Goal: Information Seeking & Learning: Learn about a topic

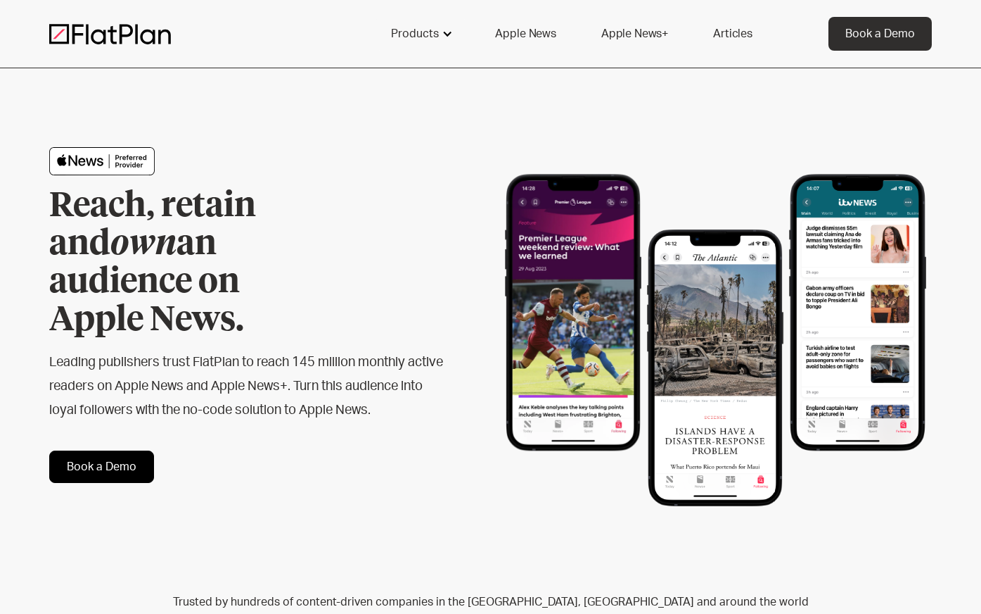
click at [448, 34] on div at bounding box center [447, 33] width 11 height 11
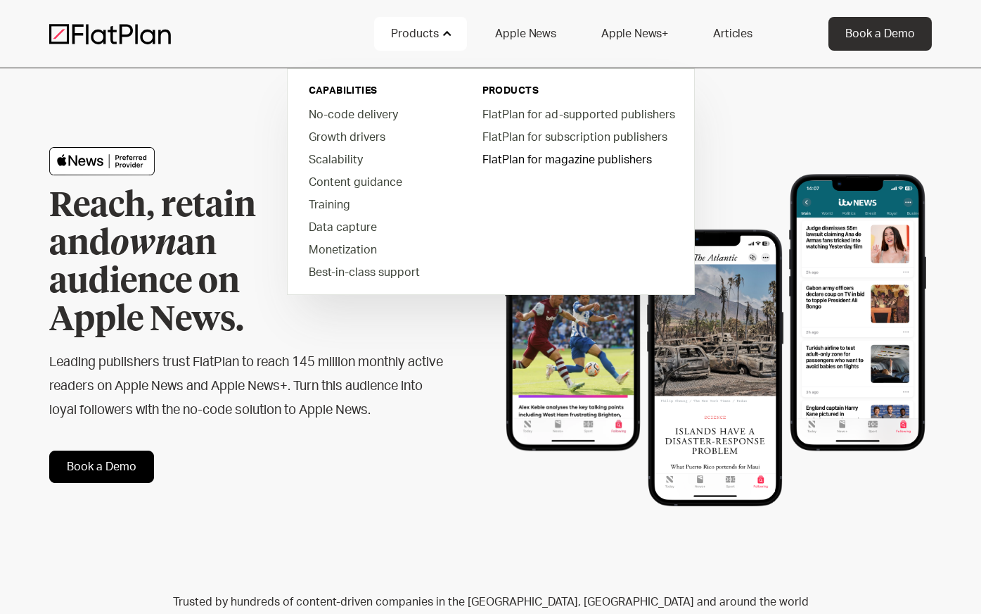
click at [536, 157] on link "FlatPlan for magazine publishers" at bounding box center [577, 159] width 213 height 23
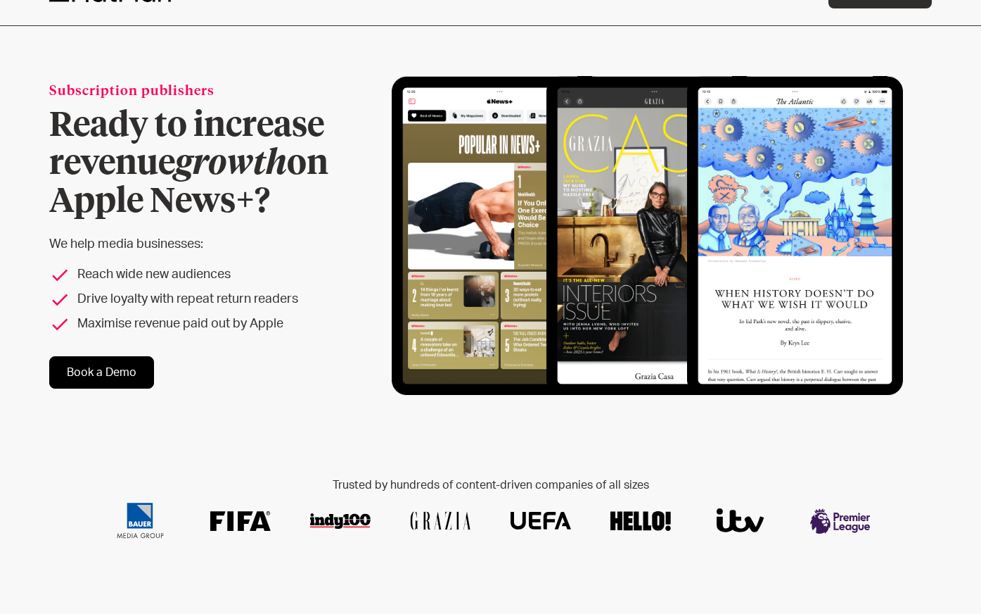
scroll to position [44, 0]
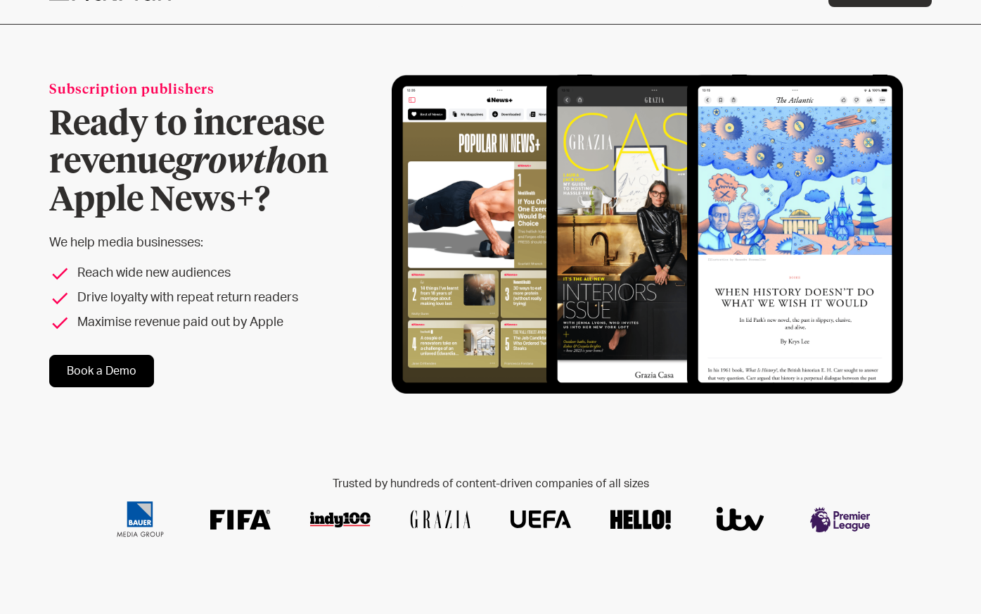
click at [102, 365] on link "Book a Demo" at bounding box center [101, 371] width 105 height 32
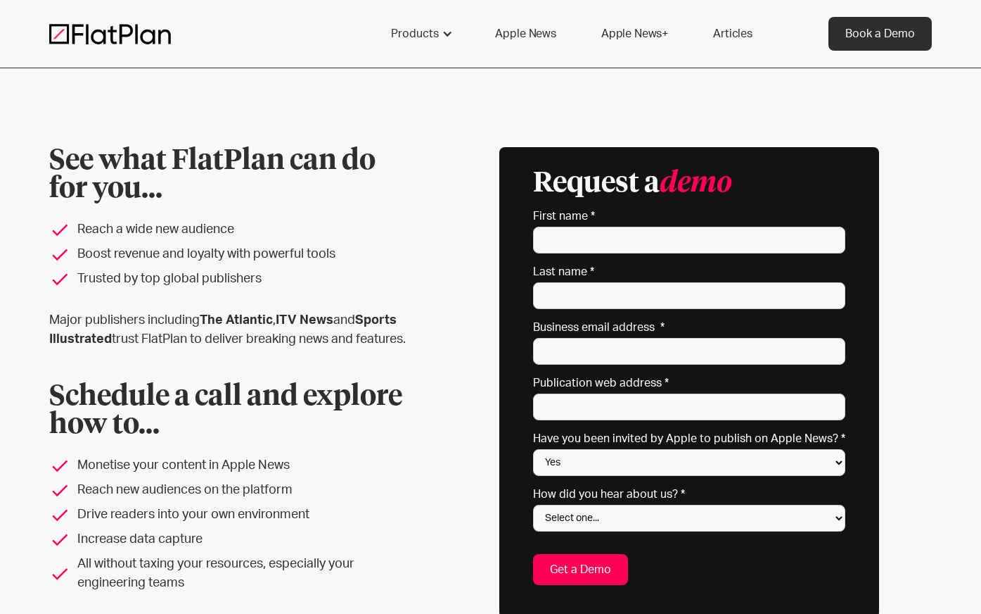
click at [623, 24] on link "Apple News+" at bounding box center [635, 34] width 101 height 34
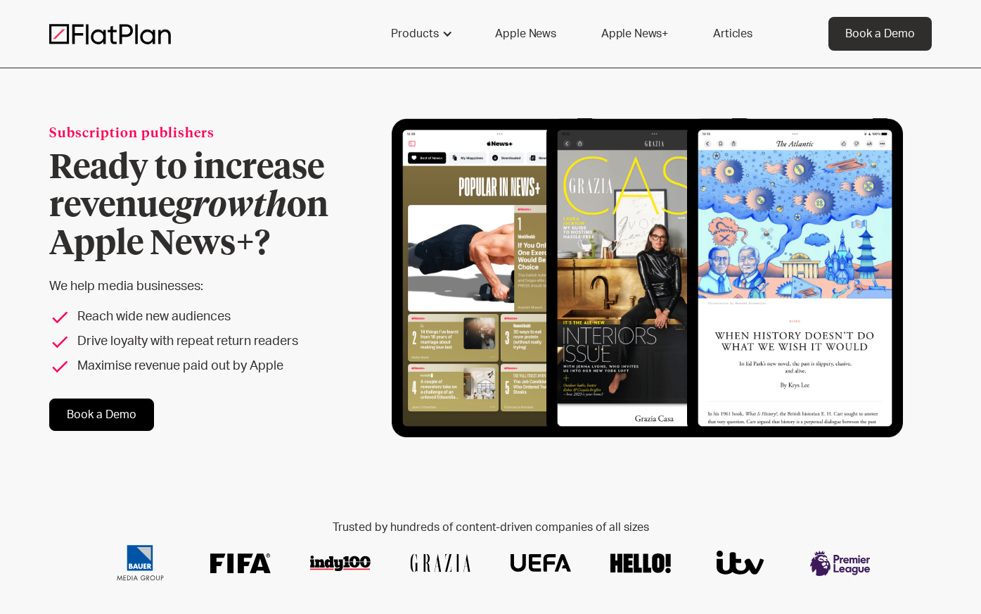
click at [97, 32] on img at bounding box center [110, 33] width 122 height 21
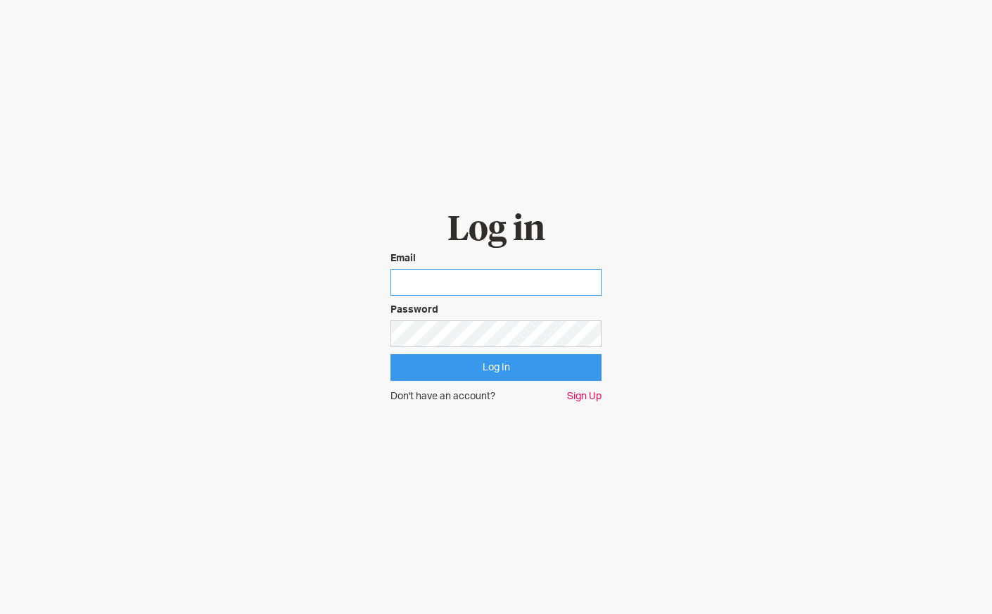
click at [412, 269] on input "email" at bounding box center [495, 282] width 211 height 27
type input "tyra.williams@immediate.co.uk"
click at [546, 369] on input "Log In" at bounding box center [495, 367] width 211 height 27
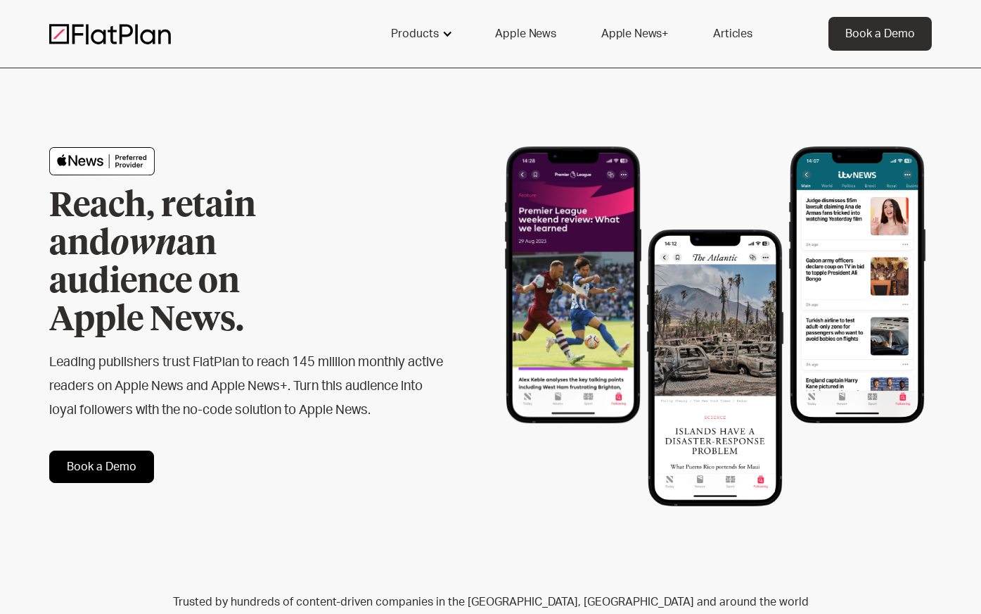
click at [414, 30] on div "Products" at bounding box center [415, 33] width 48 height 17
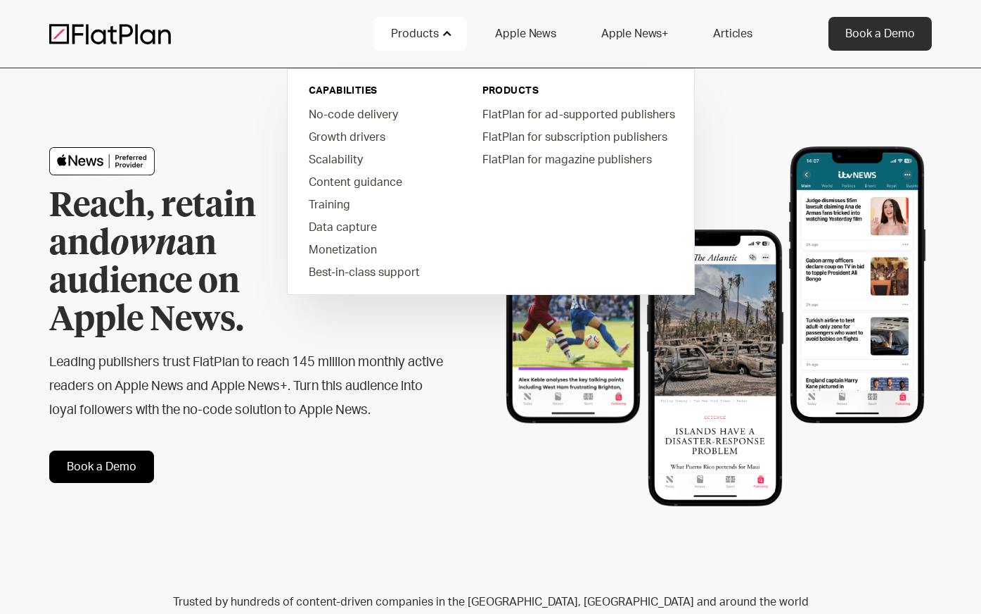
click at [526, 27] on link "Apple News" at bounding box center [525, 34] width 94 height 34
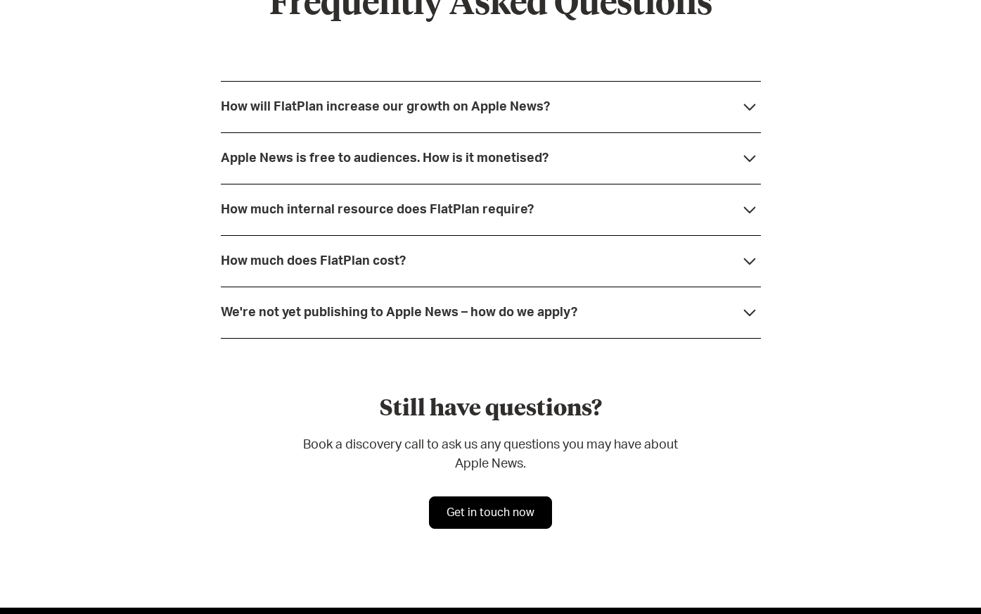
scroll to position [3803, 0]
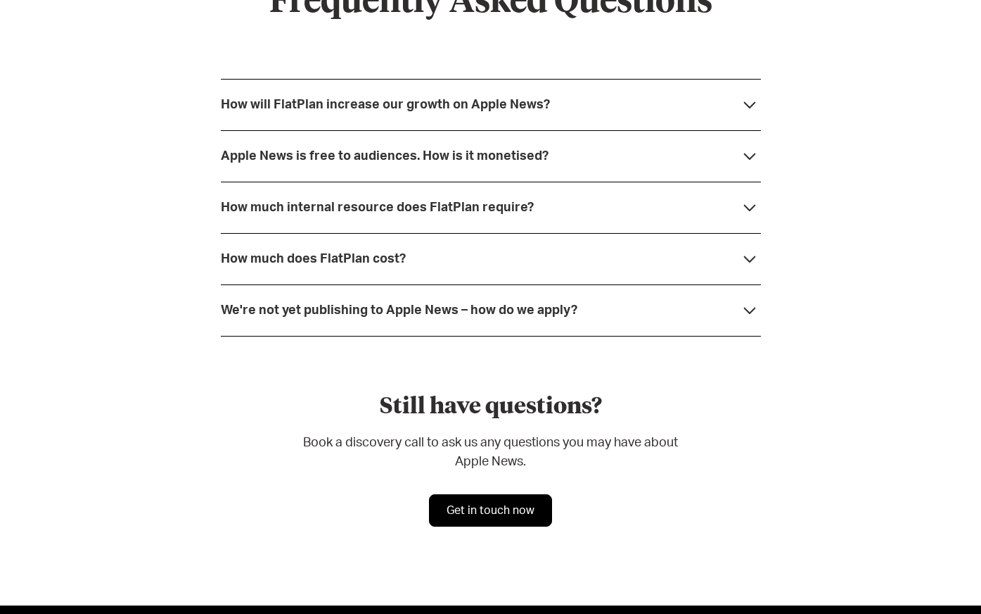
click at [557, 242] on div "How much does FlatPlan cost?" at bounding box center [491, 258] width 540 height 51
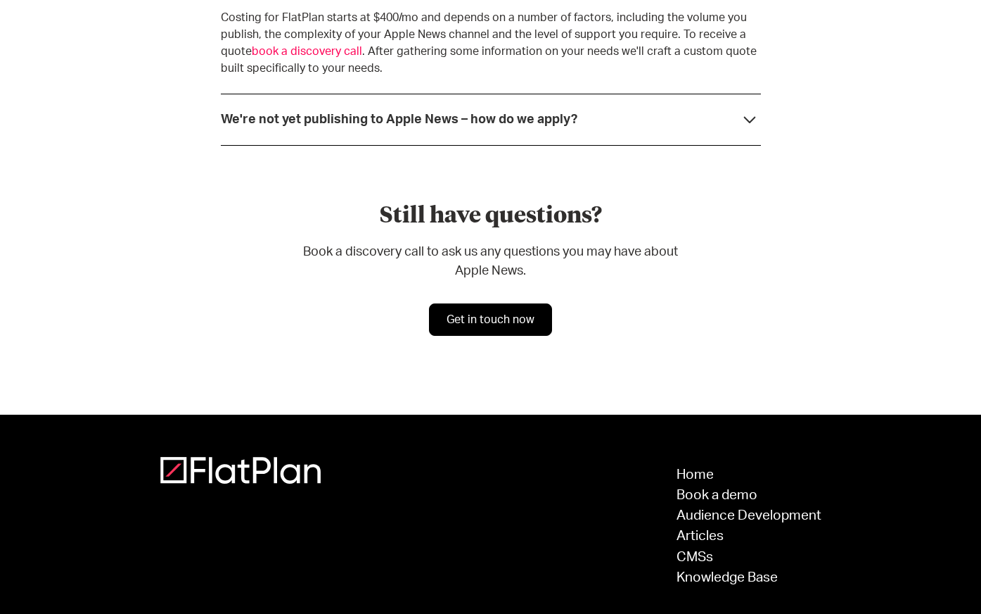
scroll to position [4131, 0]
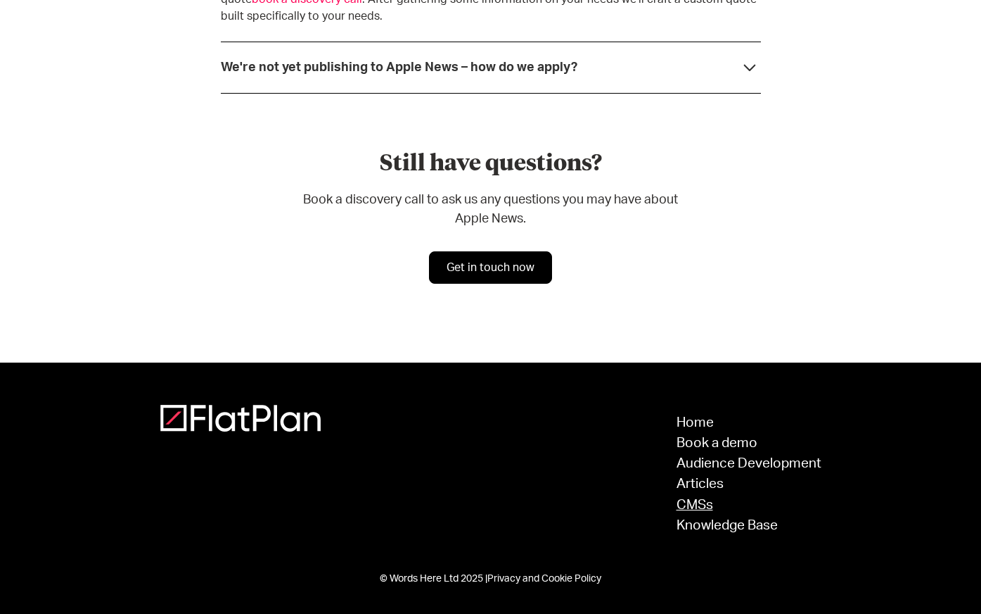
click at [690, 498] on link "CMSs" at bounding box center [749, 504] width 145 height 13
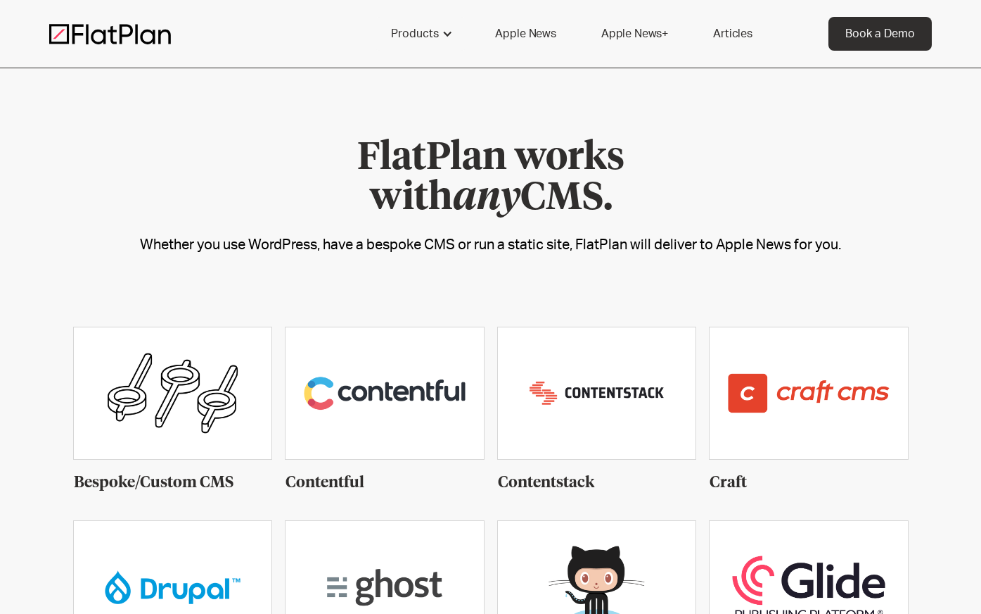
click at [109, 31] on img at bounding box center [110, 33] width 122 height 21
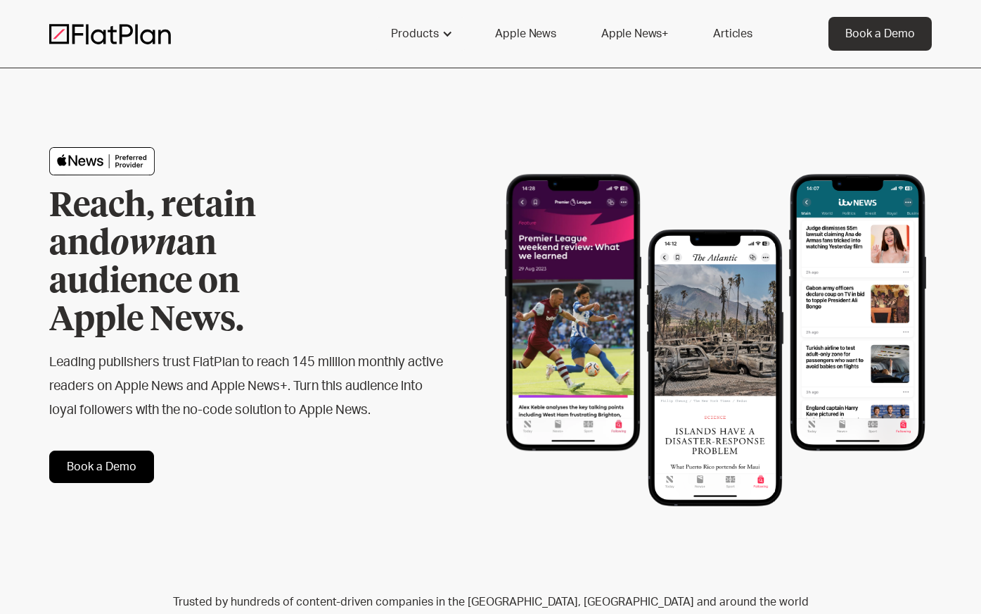
click at [721, 28] on link "Articles" at bounding box center [733, 34] width 73 height 34
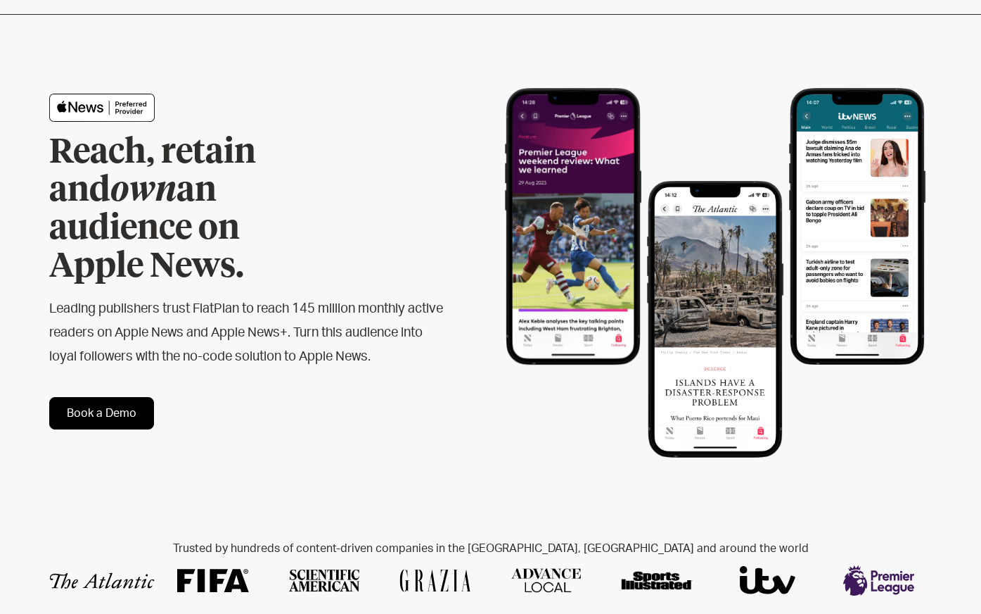
scroll to position [89, 0]
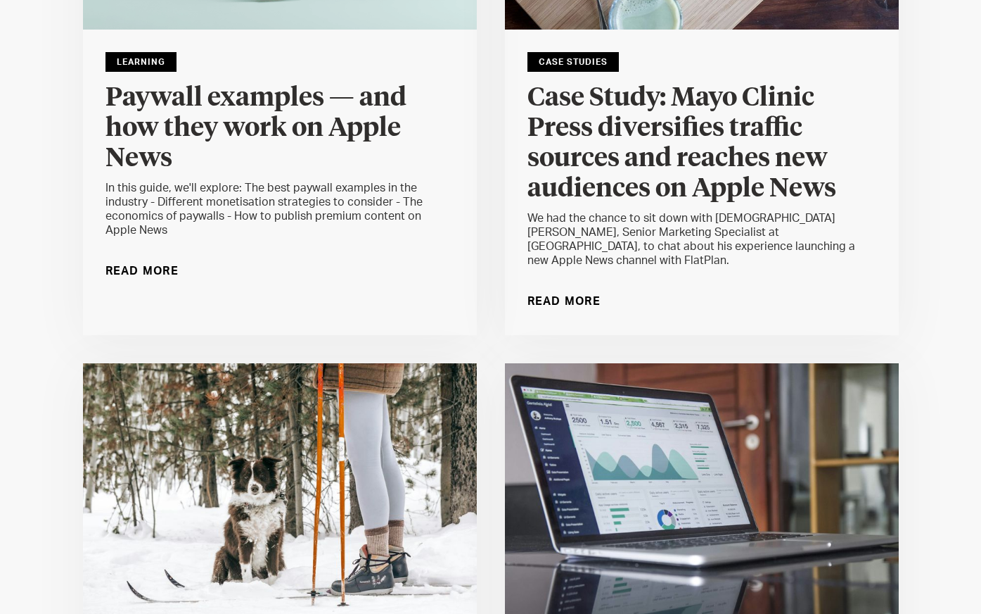
scroll to position [1034, 0]
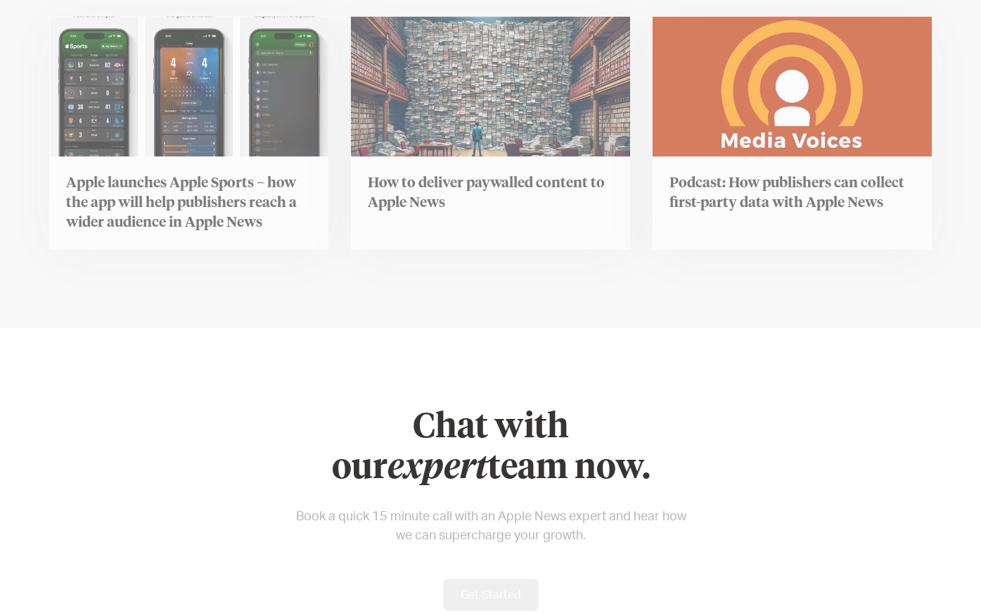
scroll to position [5657, 0]
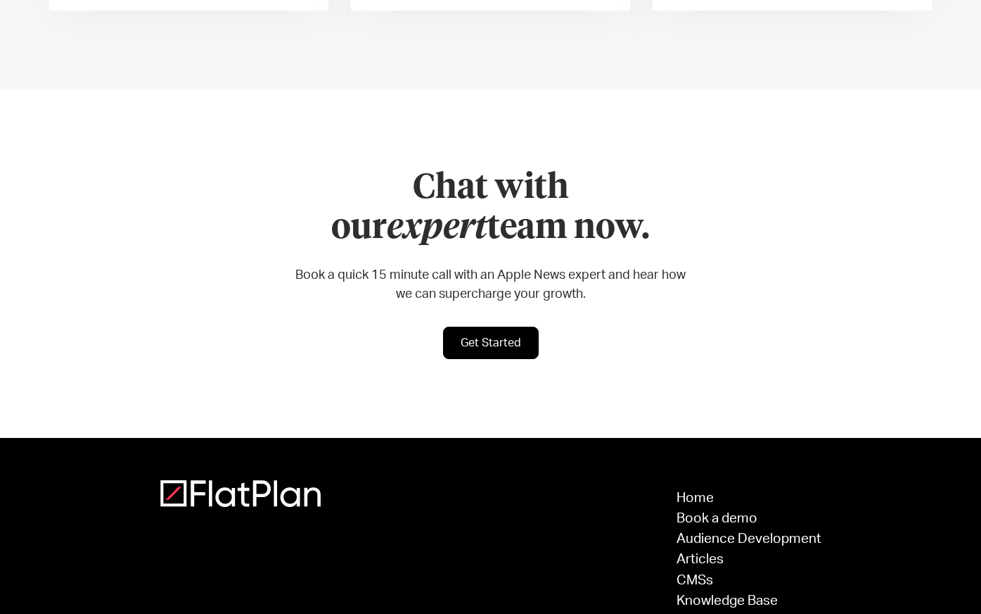
click at [471, 326] on link "Get Started" at bounding box center [491, 342] width 96 height 32
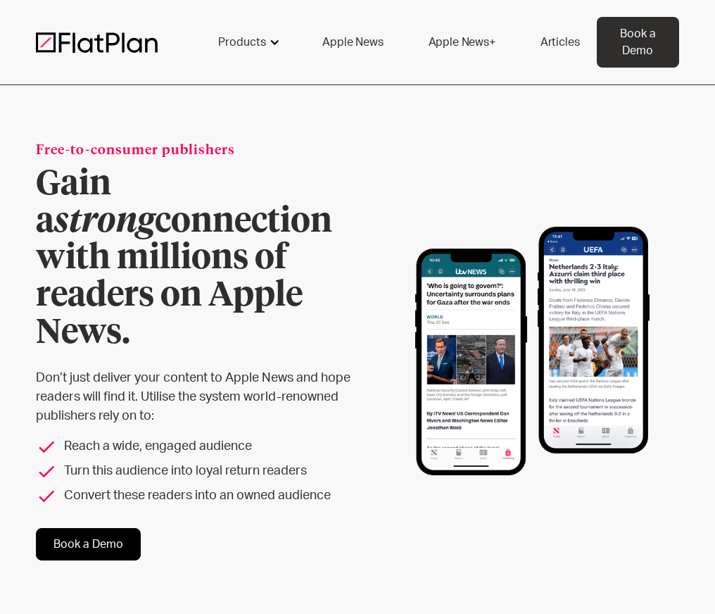
click at [248, 48] on div "Products" at bounding box center [242, 42] width 48 height 17
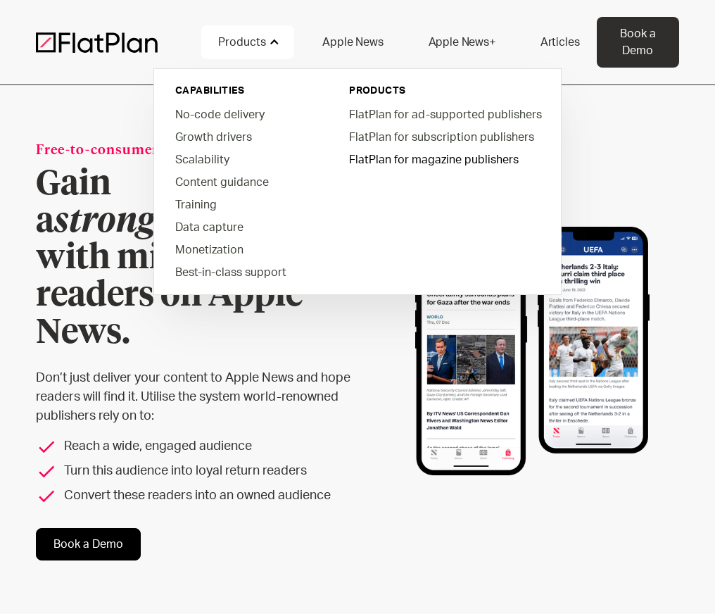
click at [439, 156] on link "FlatPlan for magazine publishers" at bounding box center [444, 159] width 213 height 23
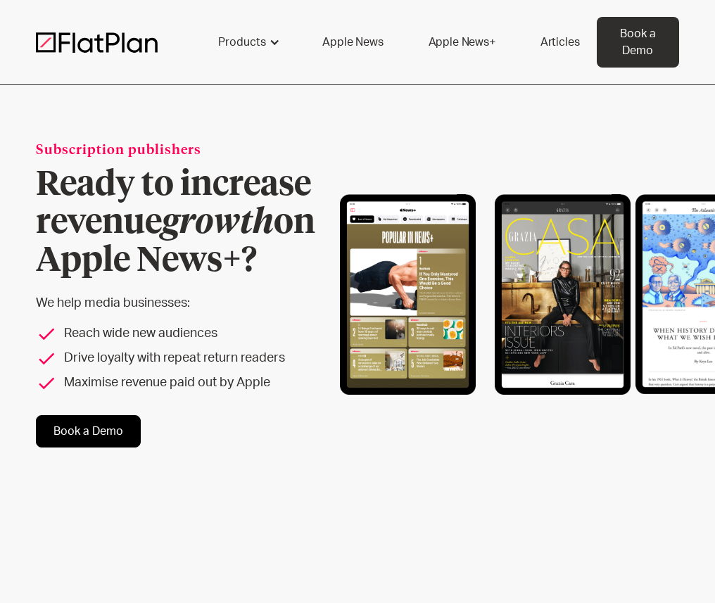
click at [369, 46] on link "Apple News" at bounding box center [352, 42] width 94 height 34
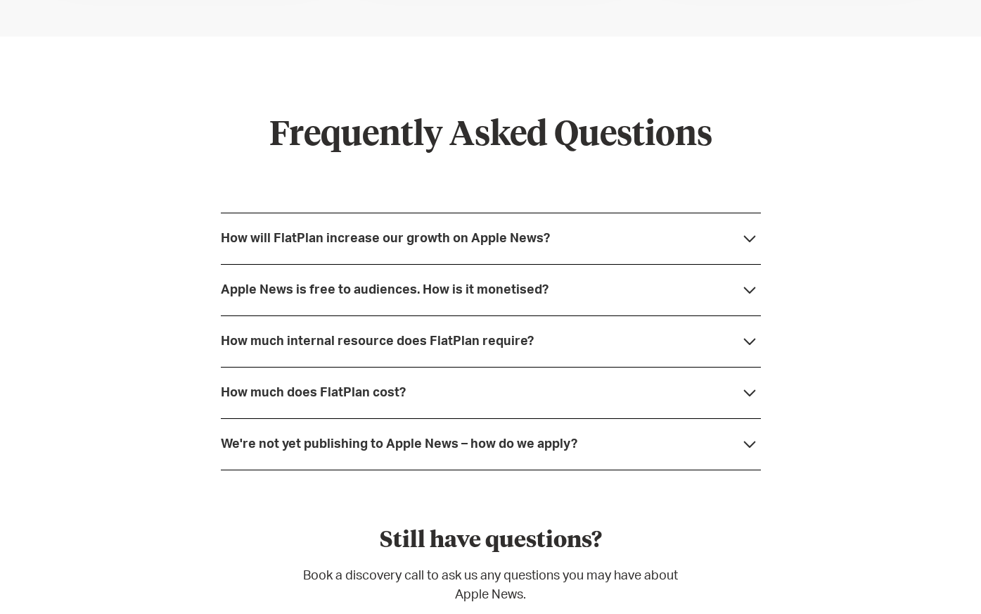
scroll to position [3370, 0]
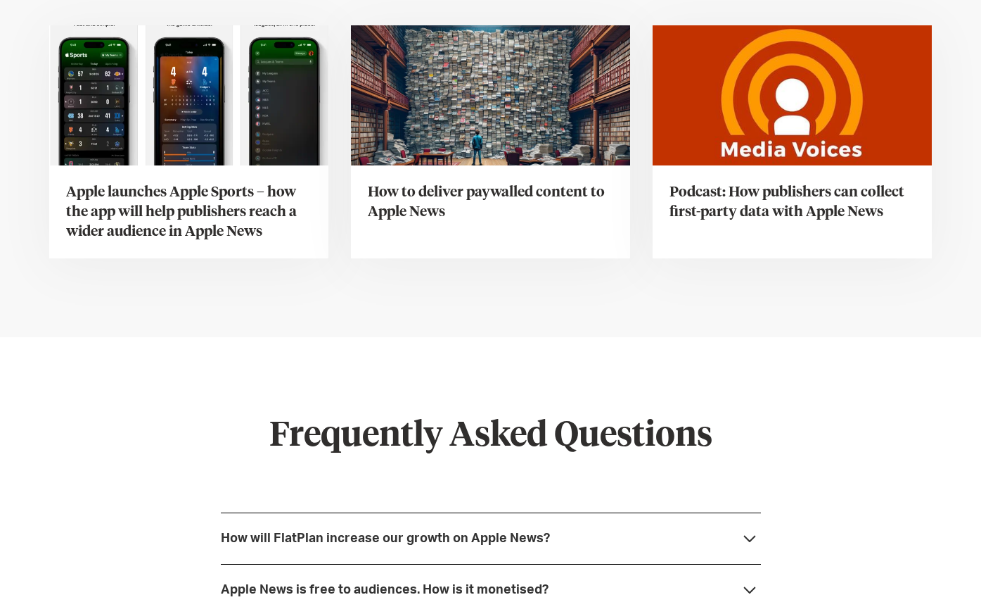
click at [569, 203] on h3 "How to deliver paywalled content to Apple News" at bounding box center [491, 201] width 246 height 39
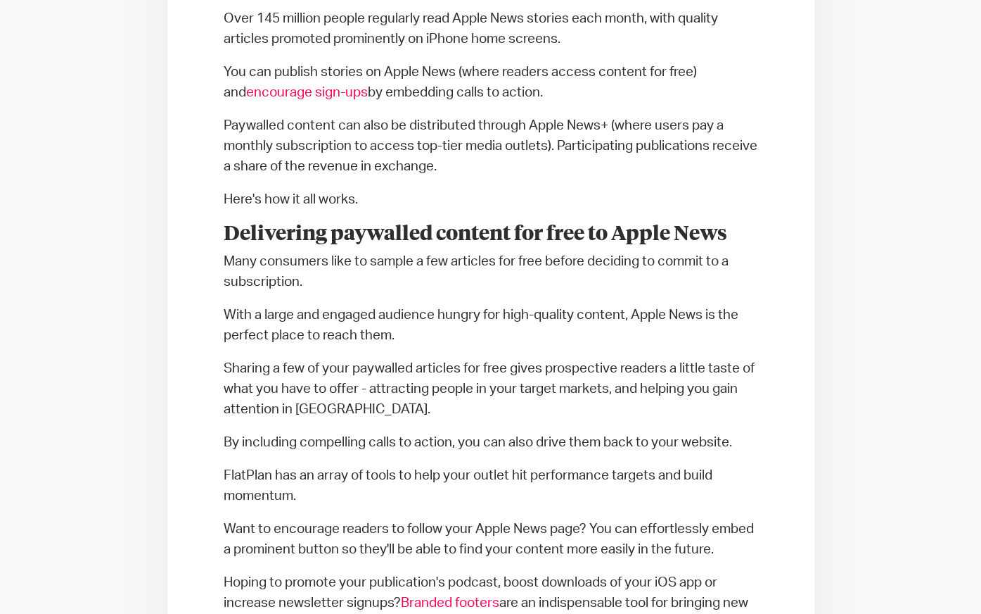
scroll to position [633, 0]
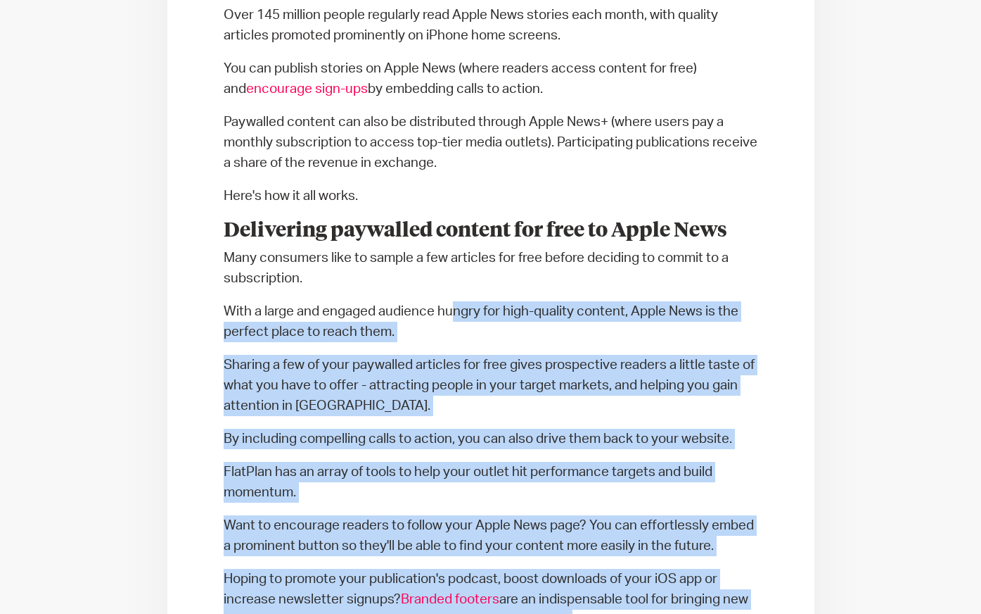
scroll to position [640, 0]
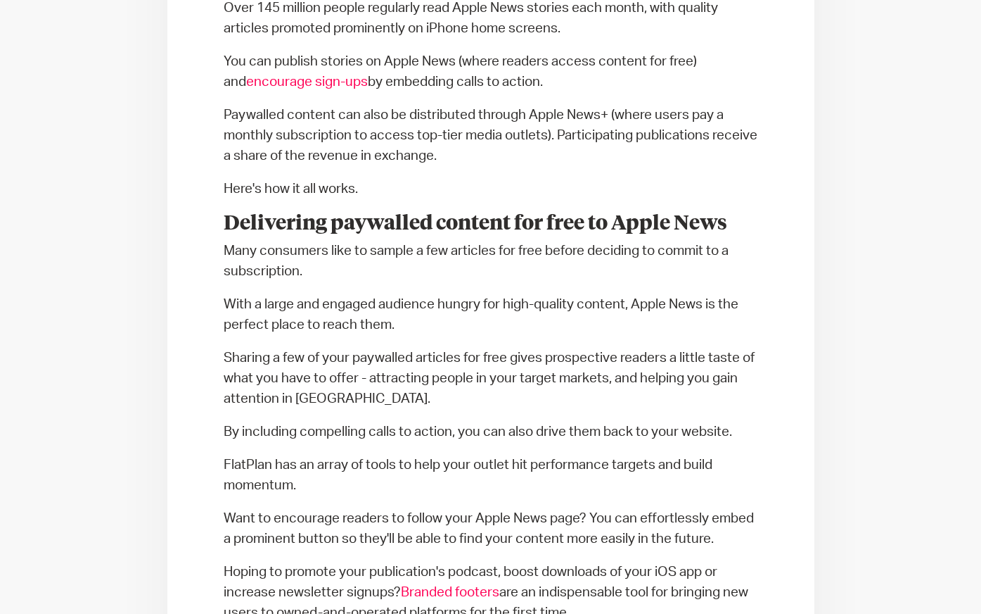
click at [588, 197] on p "Here's how it all works." at bounding box center [491, 189] width 535 height 20
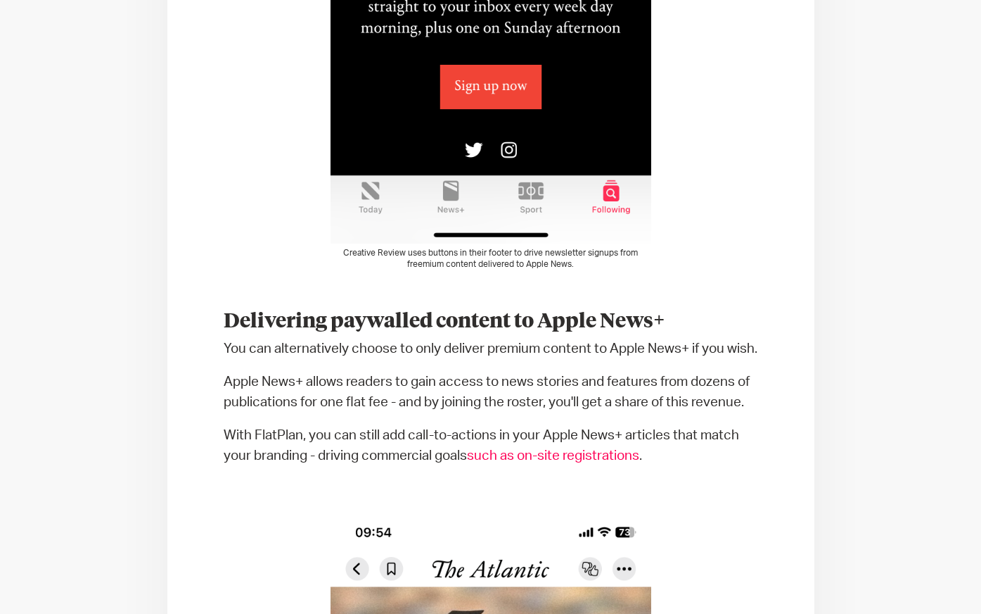
scroll to position [1860, 0]
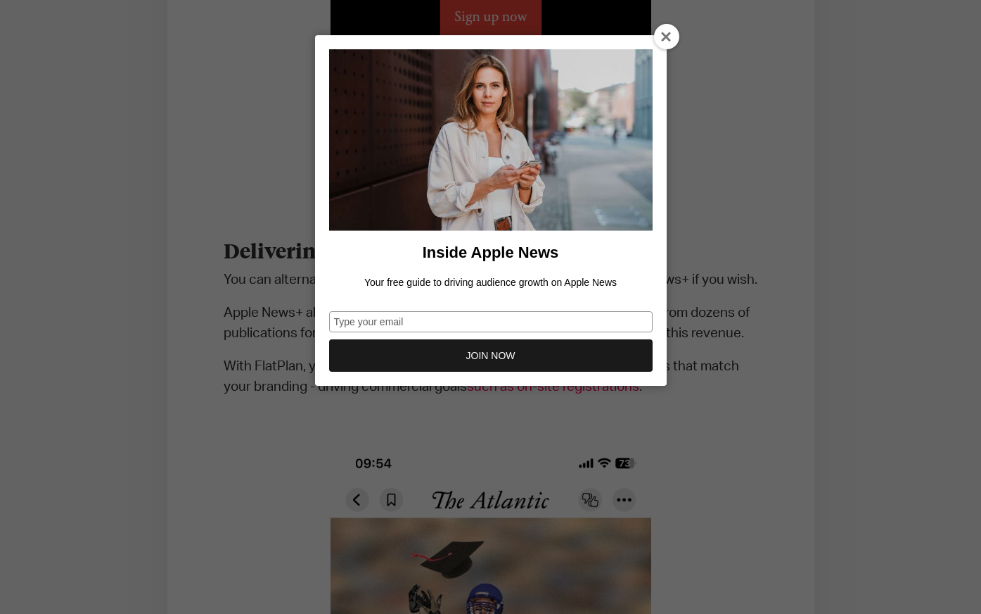
click at [661, 38] on icon at bounding box center [666, 37] width 11 height 11
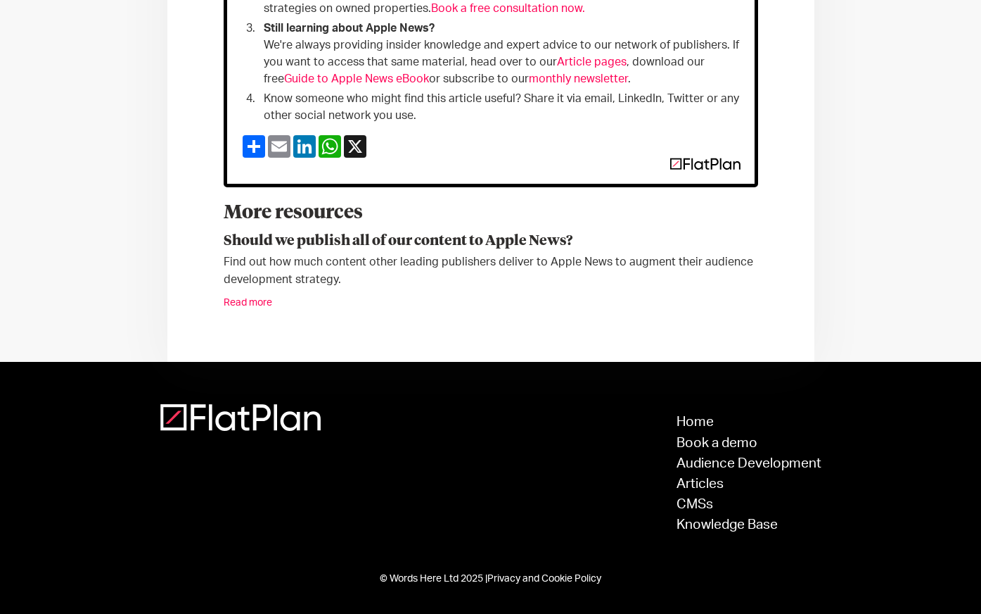
scroll to position [4575, 0]
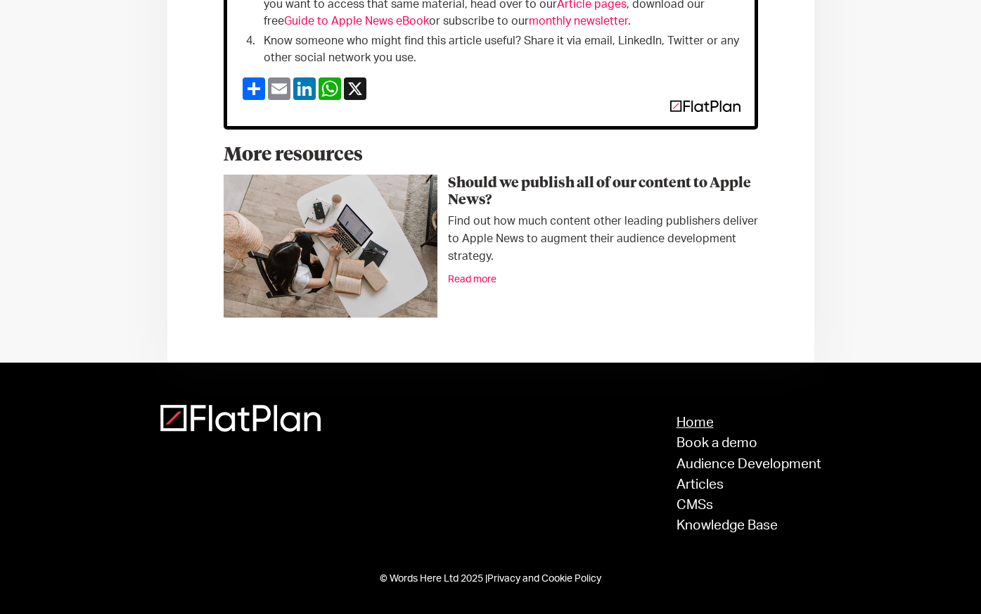
click at [698, 425] on link "Home" at bounding box center [749, 422] width 145 height 13
